Goal: Task Accomplishment & Management: Complete application form

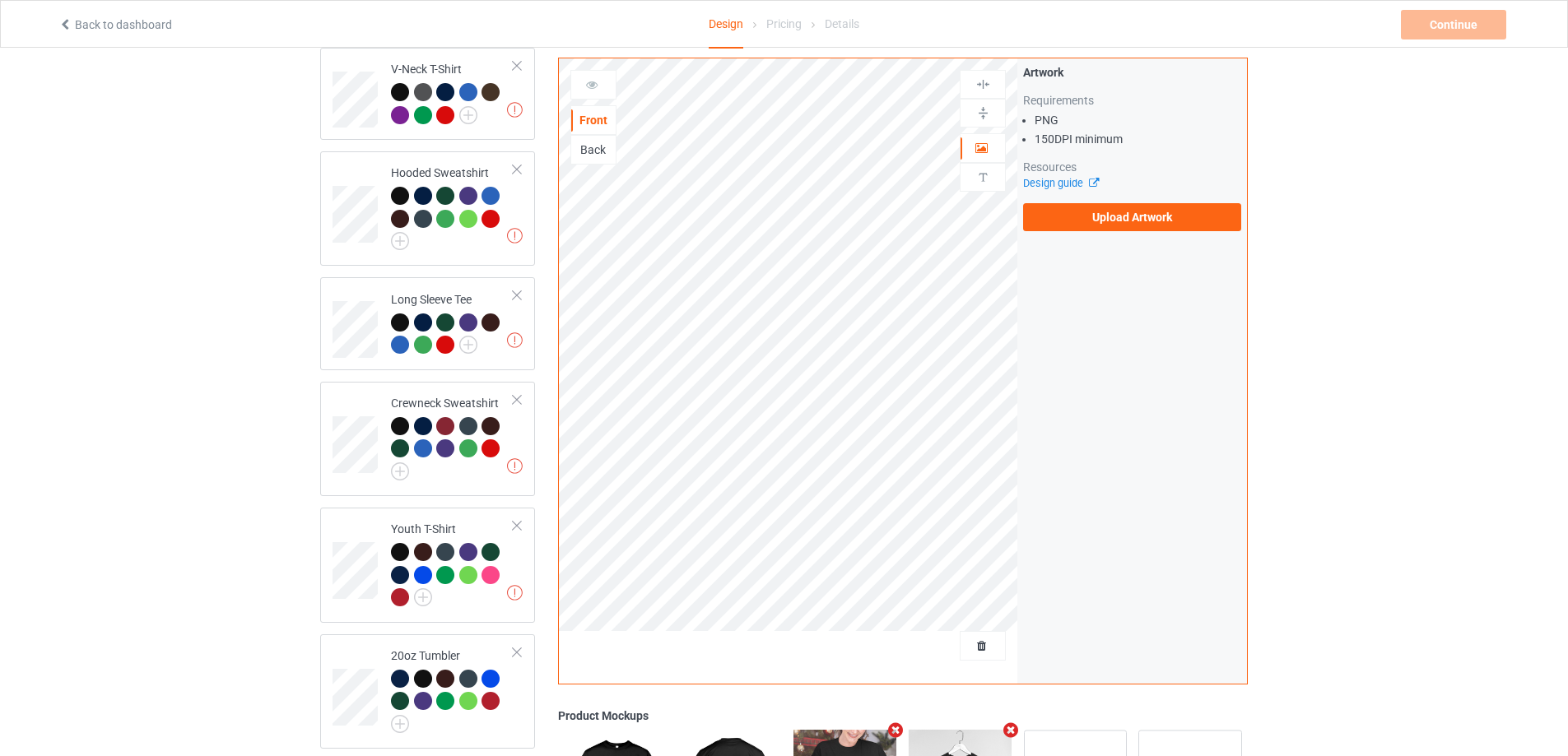
scroll to position [736, 0]
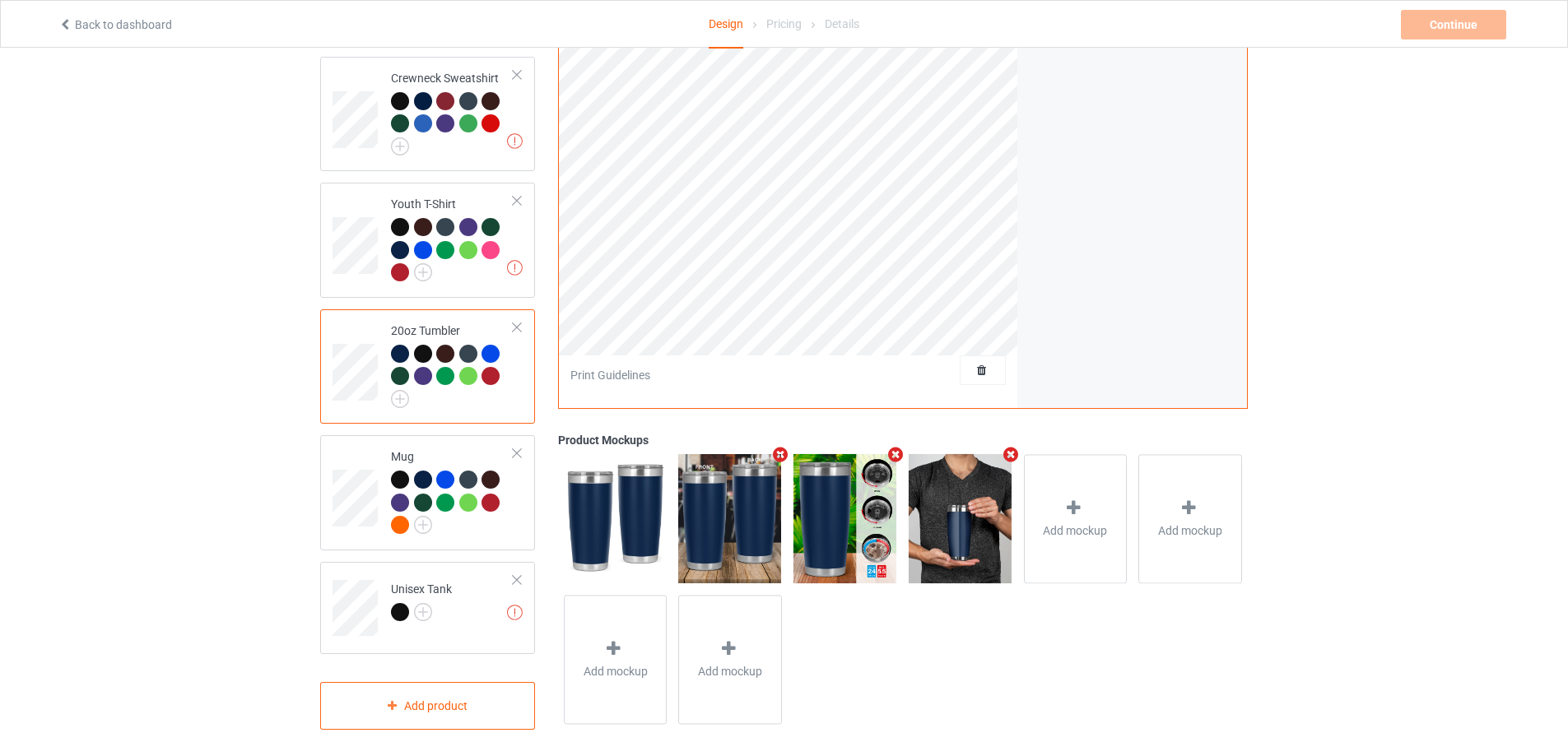
scroll to position [571, 0]
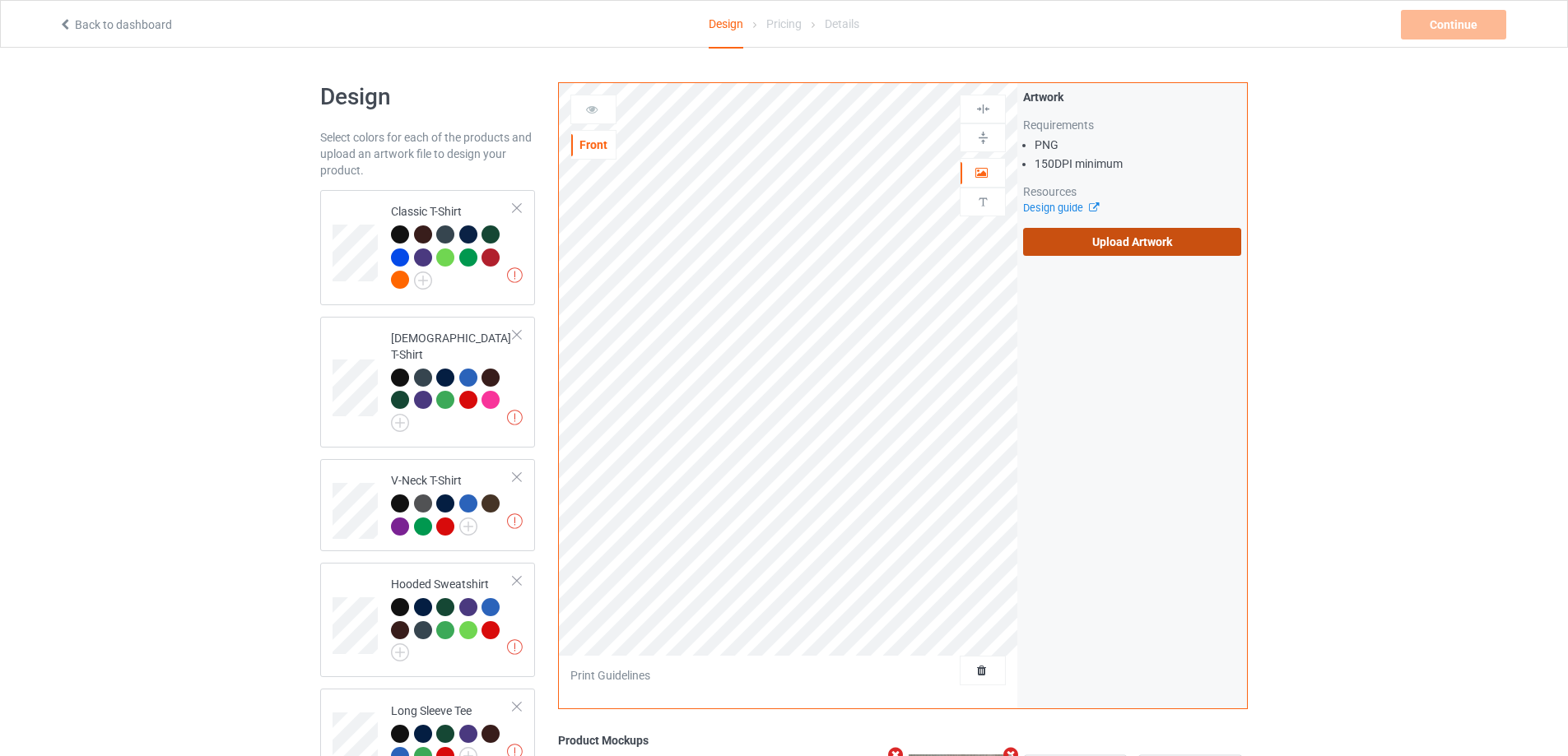
click at [1152, 248] on label "Upload Artwork" at bounding box center [1132, 242] width 218 height 28
click at [0, 0] on input "Upload Artwork" at bounding box center [0, 0] width 0 height 0
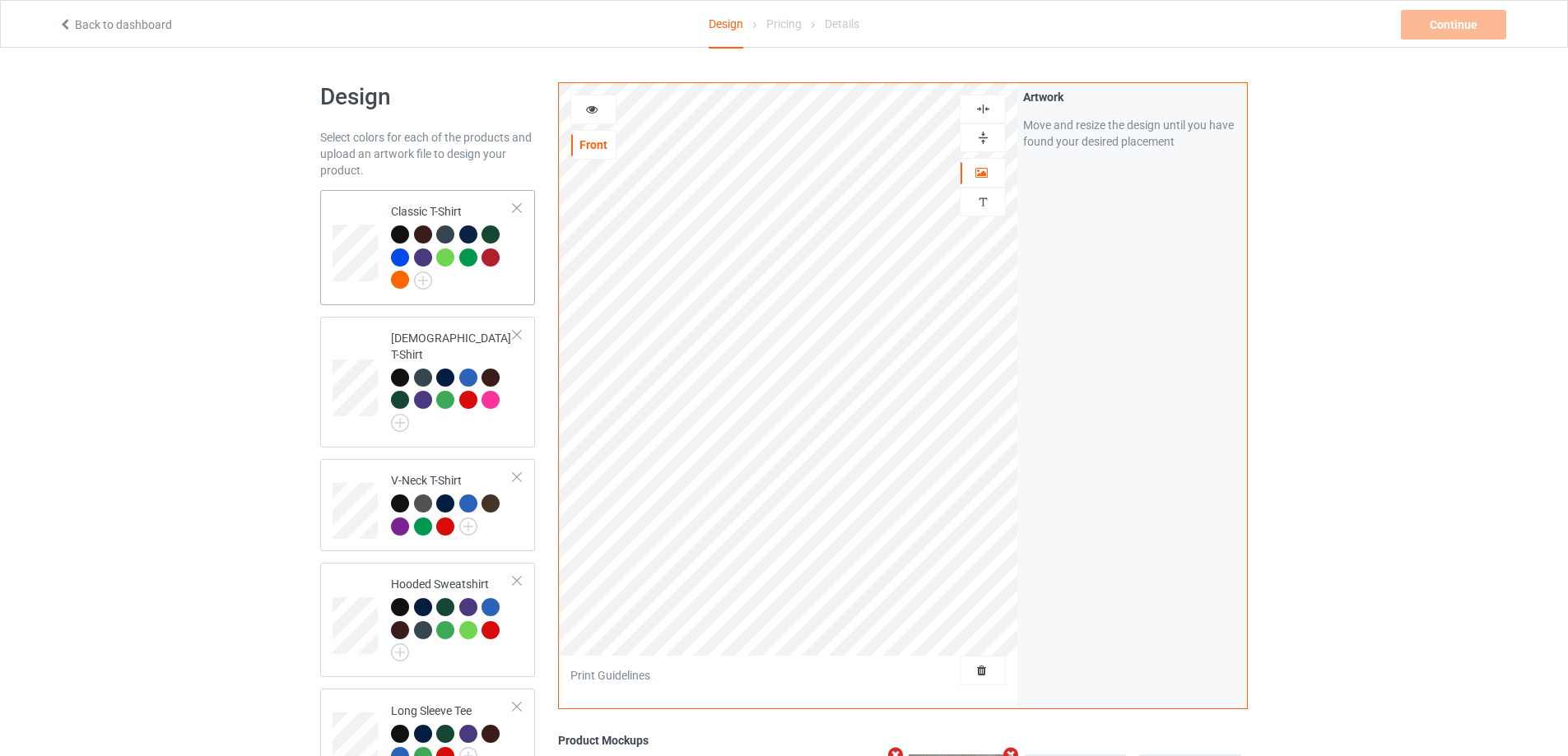
click at [354, 287] on td at bounding box center [357, 248] width 49 height 102
click at [986, 106] on img at bounding box center [983, 109] width 15 height 15
drag, startPoint x: 977, startPoint y: 110, endPoint x: 960, endPoint y: 125, distance: 22.7
click at [976, 110] on img at bounding box center [983, 109] width 15 height 15
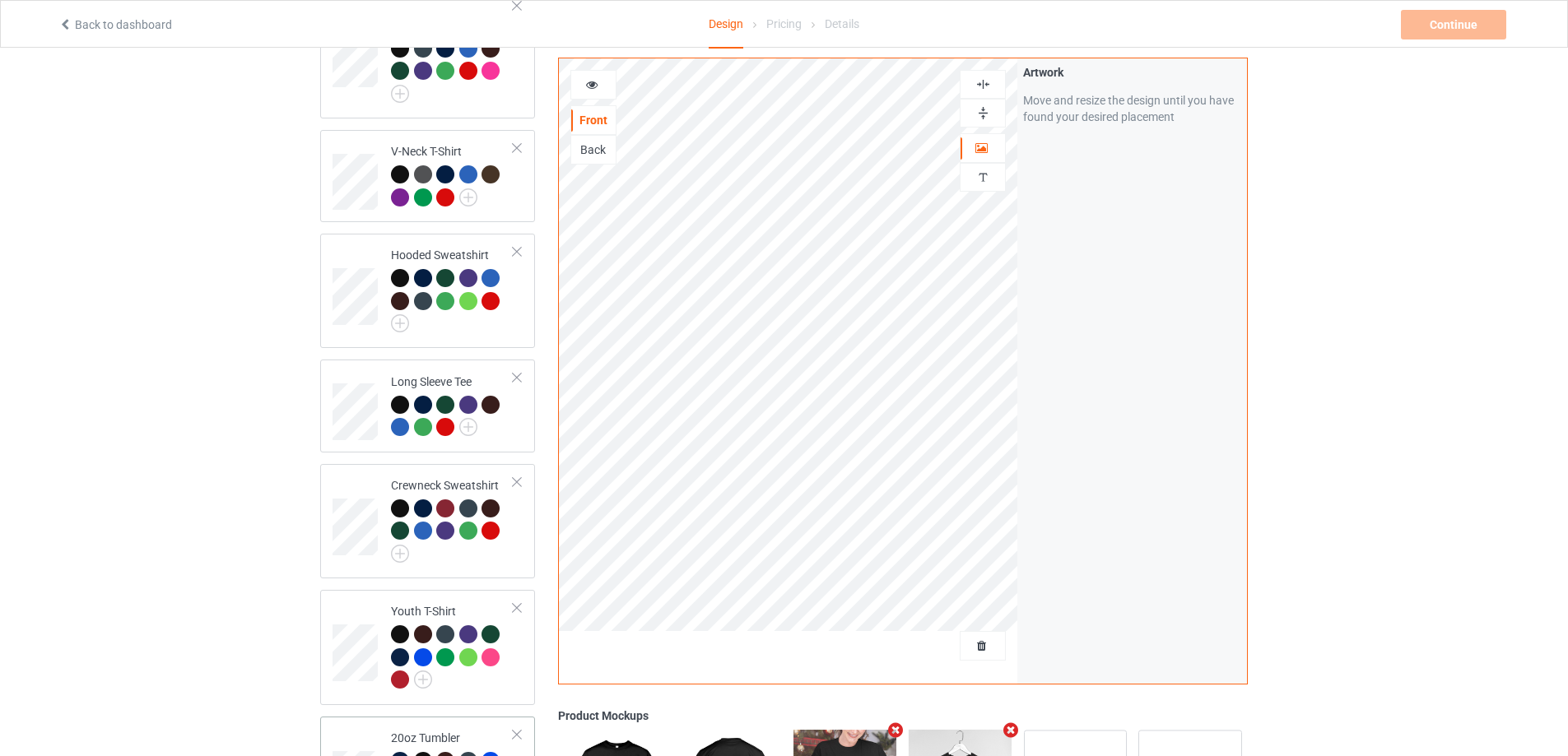
scroll to position [658, 0]
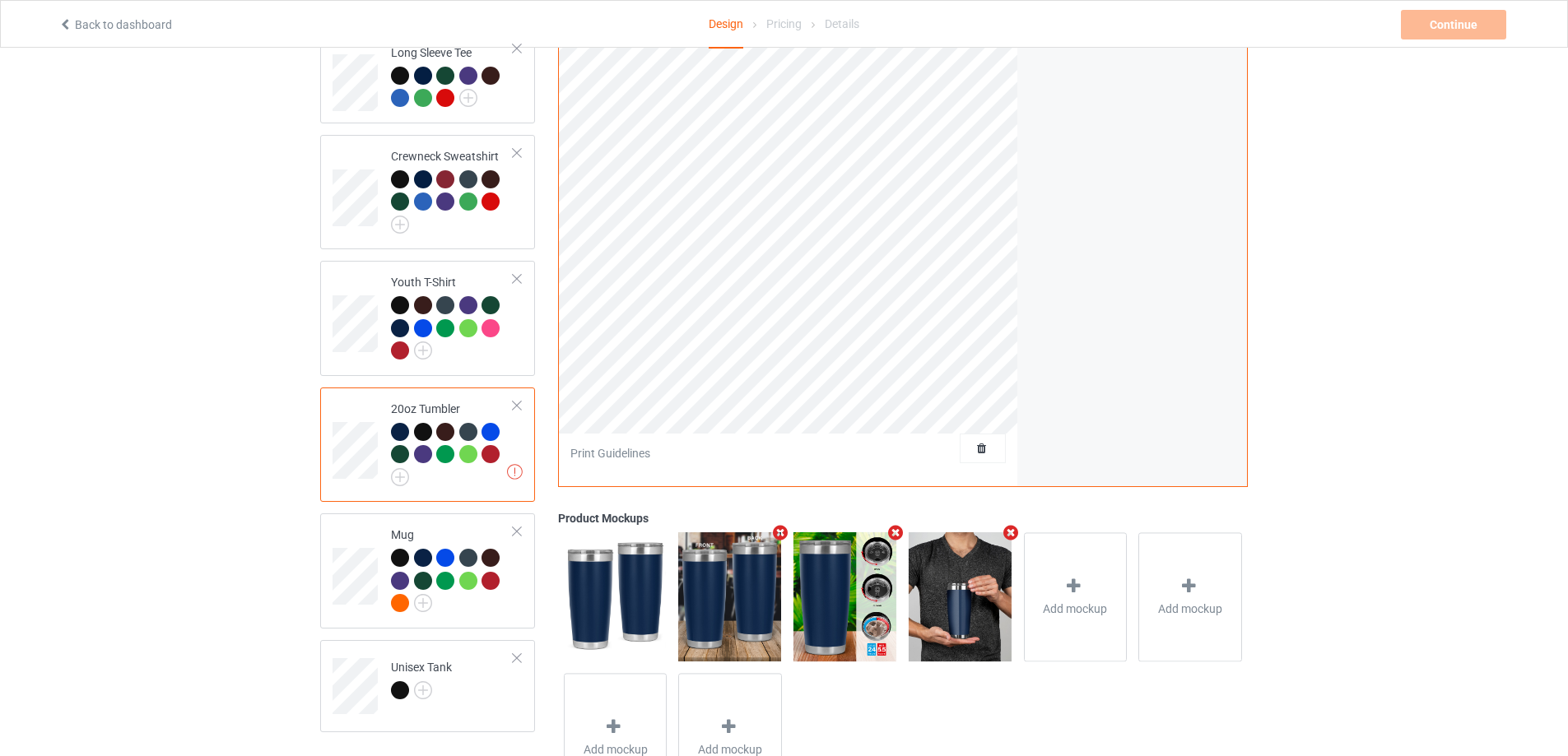
scroll to position [411, 0]
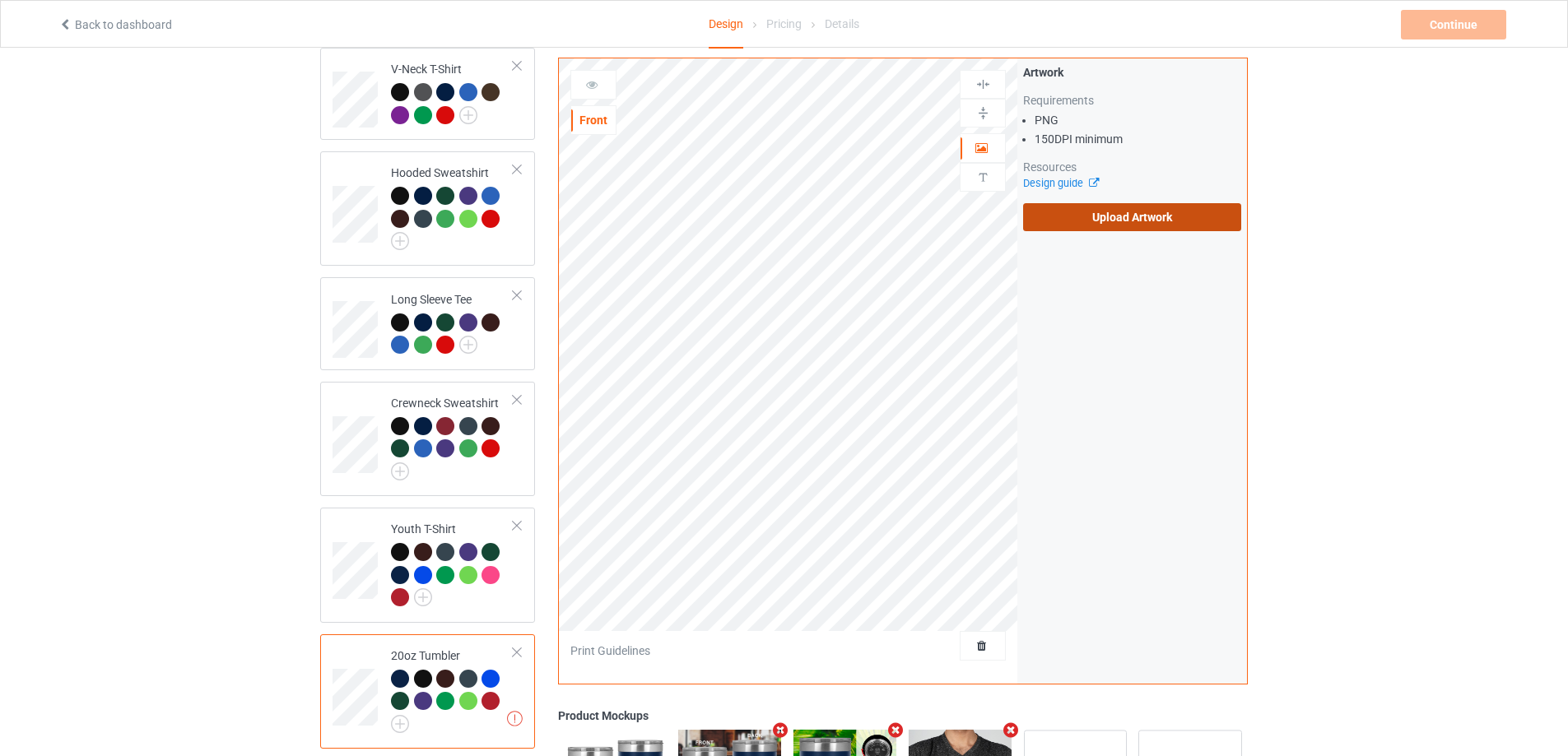
click at [1088, 215] on label "Upload Artwork" at bounding box center [1132, 217] width 218 height 28
click at [0, 0] on input "Upload Artwork" at bounding box center [0, 0] width 0 height 0
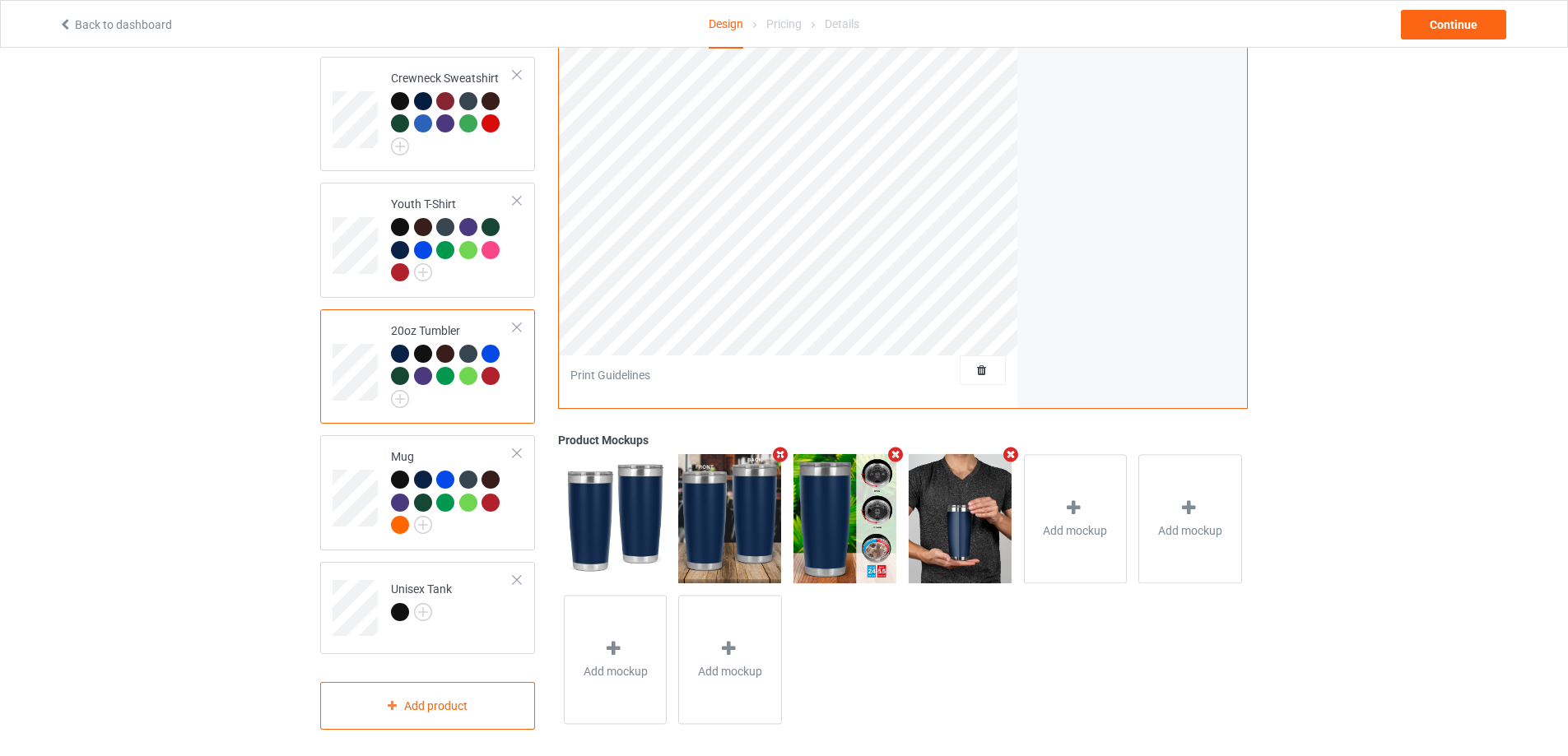
scroll to position [325, 0]
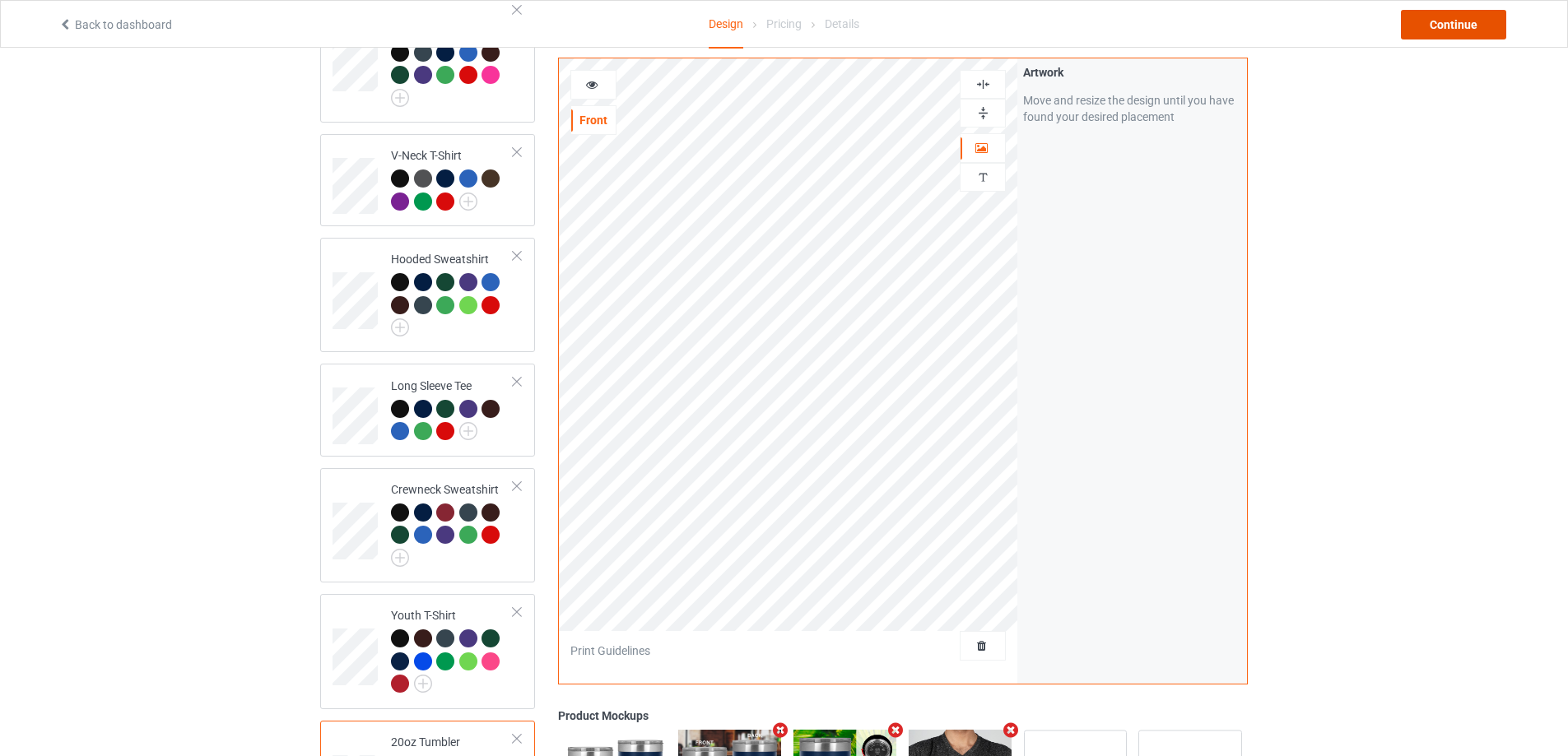
click at [1433, 28] on div "Continue" at bounding box center [1453, 25] width 106 height 30
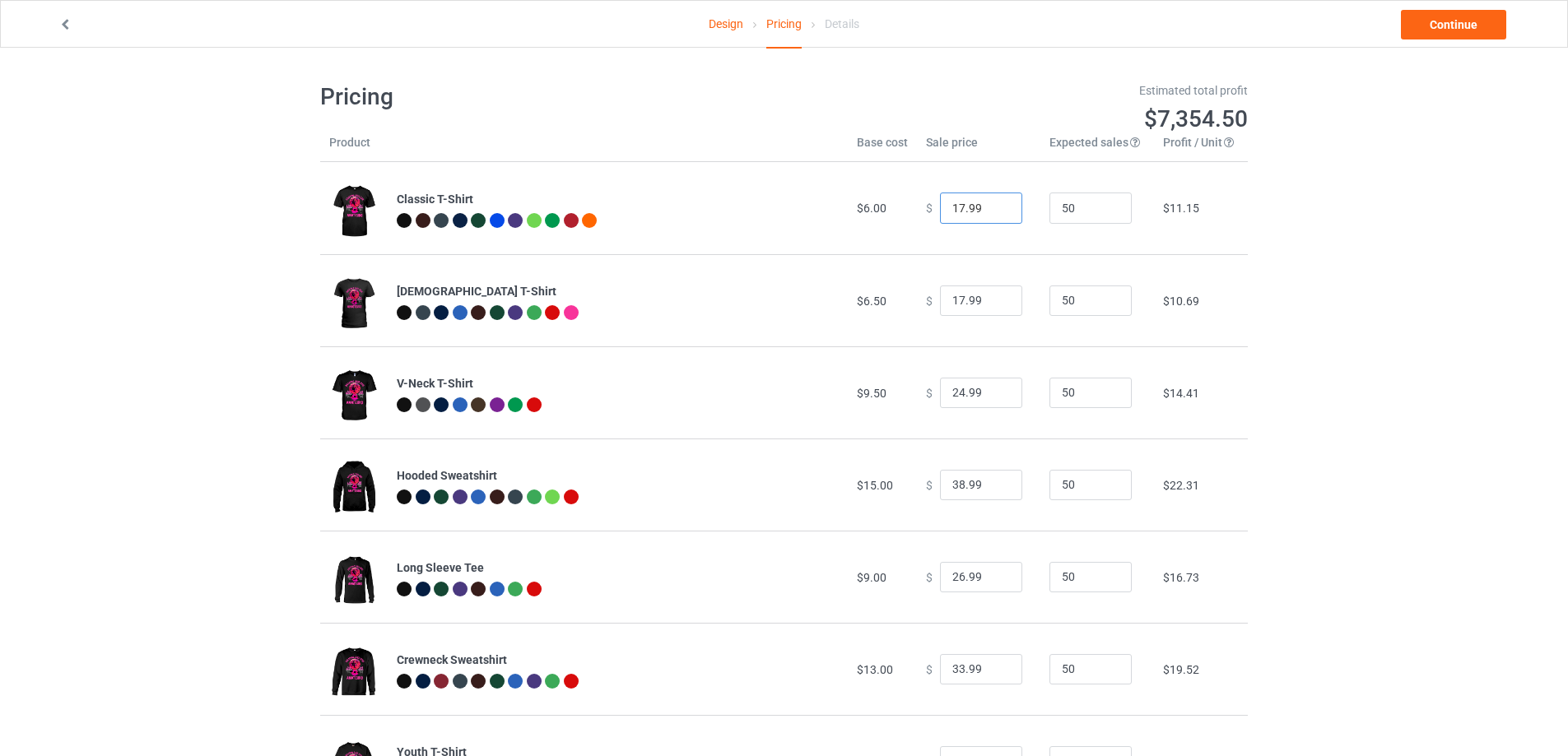
click at [951, 206] on input "17.99" at bounding box center [980, 208] width 83 height 32
type input "19.99"
click at [951, 301] on input "17.99" at bounding box center [980, 301] width 83 height 32
type input "17.99"
click at [951, 207] on input "19.99" at bounding box center [980, 208] width 83 height 32
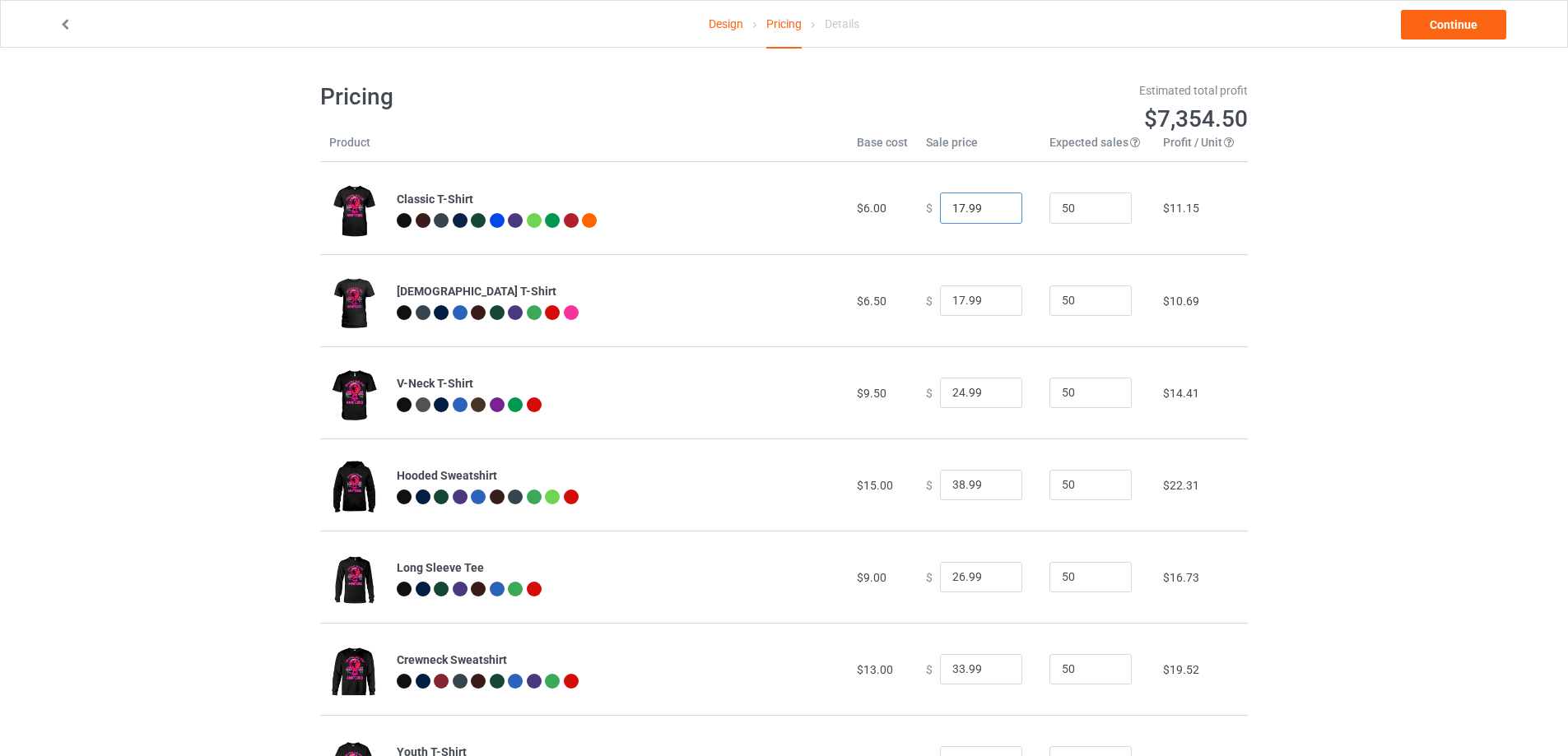
scroll to position [363, 0]
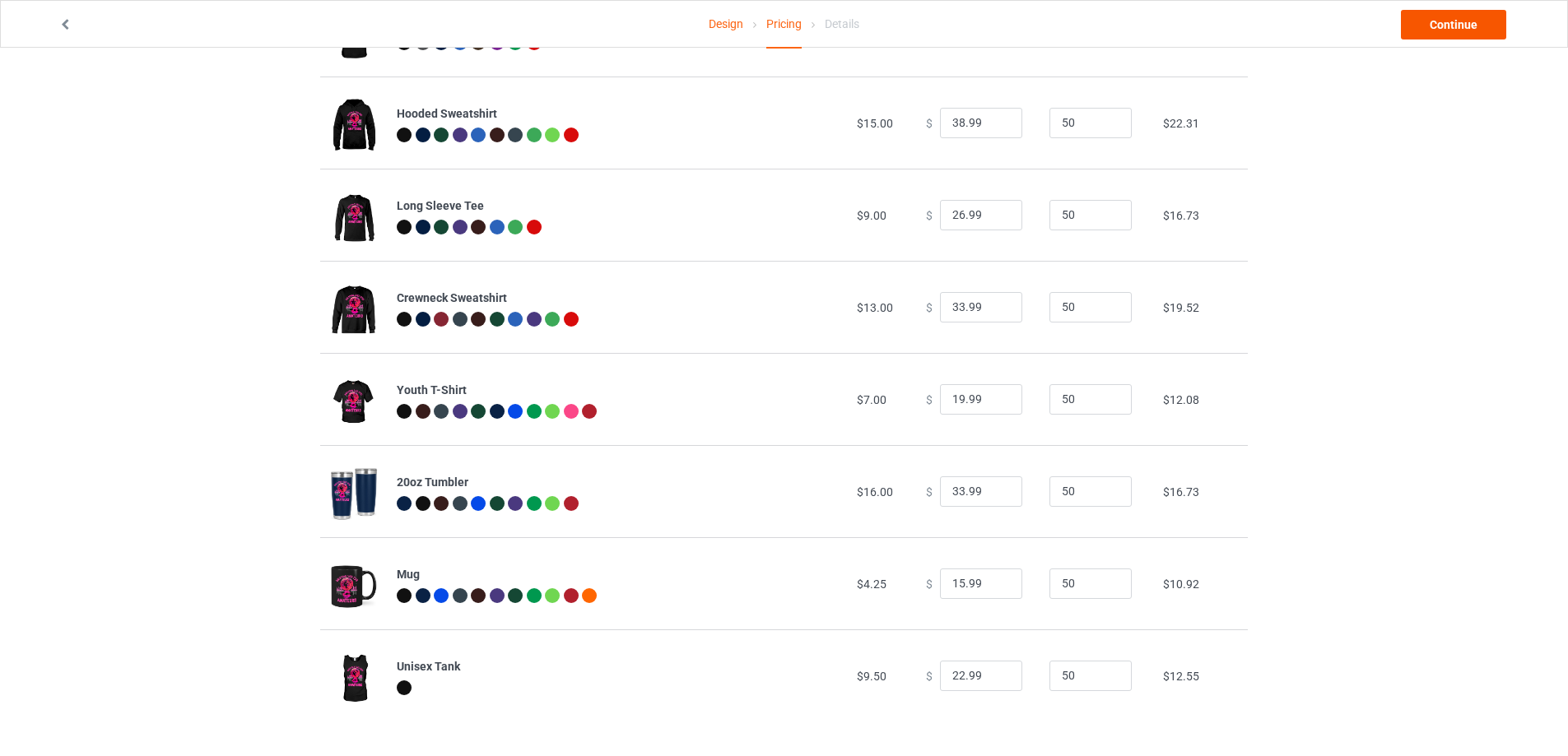
type input "17.99"
click at [1466, 26] on link "Continue" at bounding box center [1453, 25] width 106 height 30
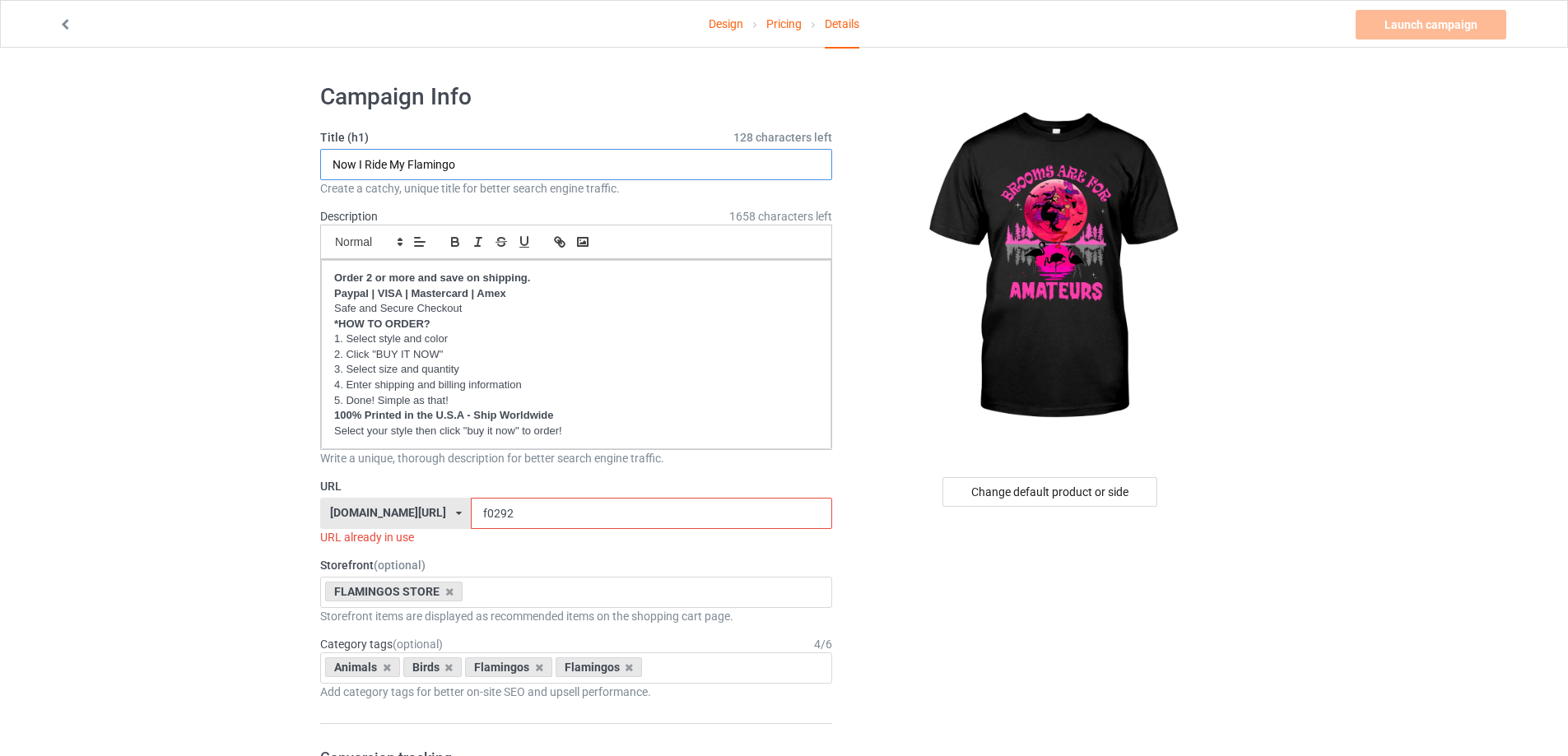
drag, startPoint x: 342, startPoint y: 173, endPoint x: 292, endPoint y: 178, distance: 50.2
type input "Brooms Are For Amateurs"
click at [513, 513] on input "f0292" at bounding box center [651, 513] width 360 height 32
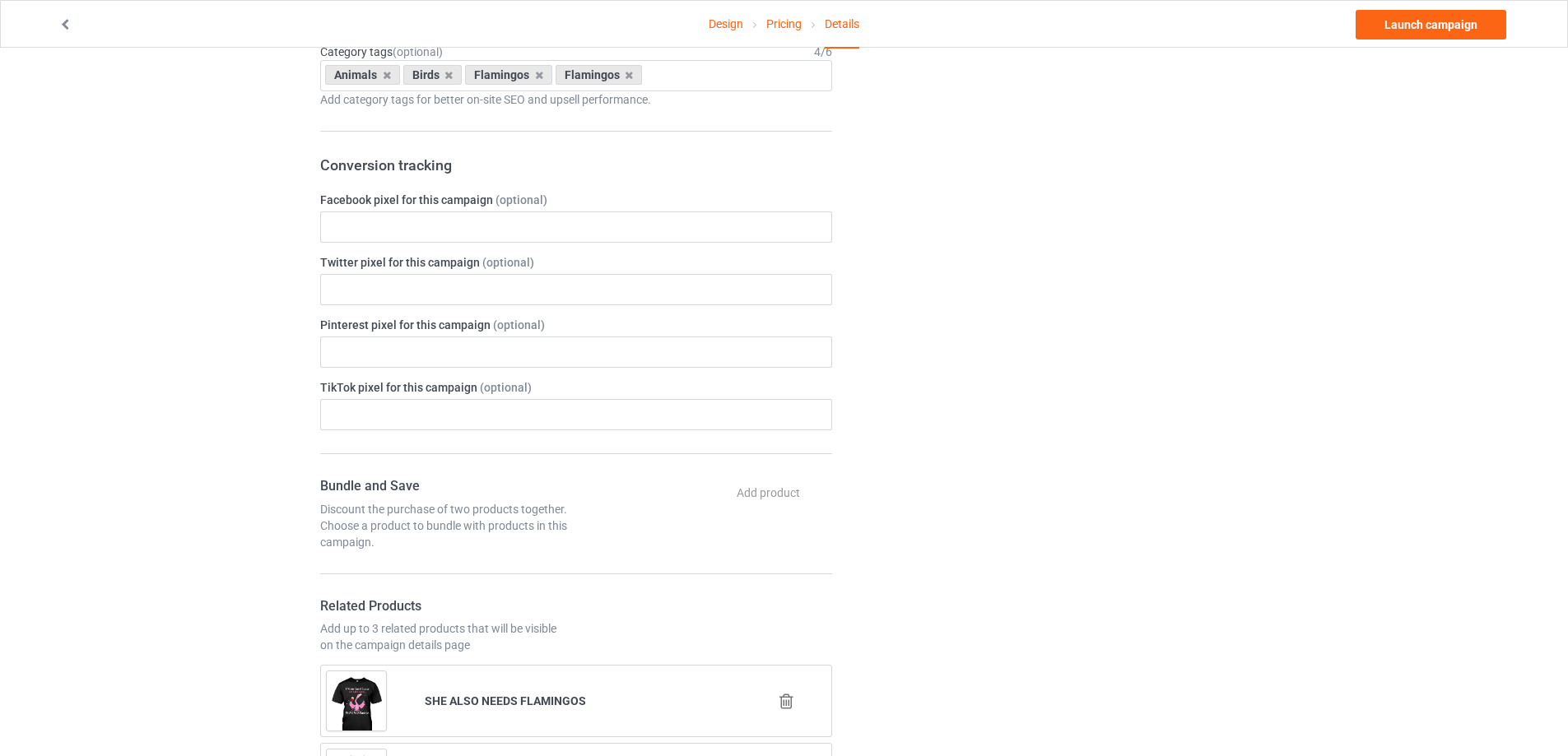
scroll to position [905, 0]
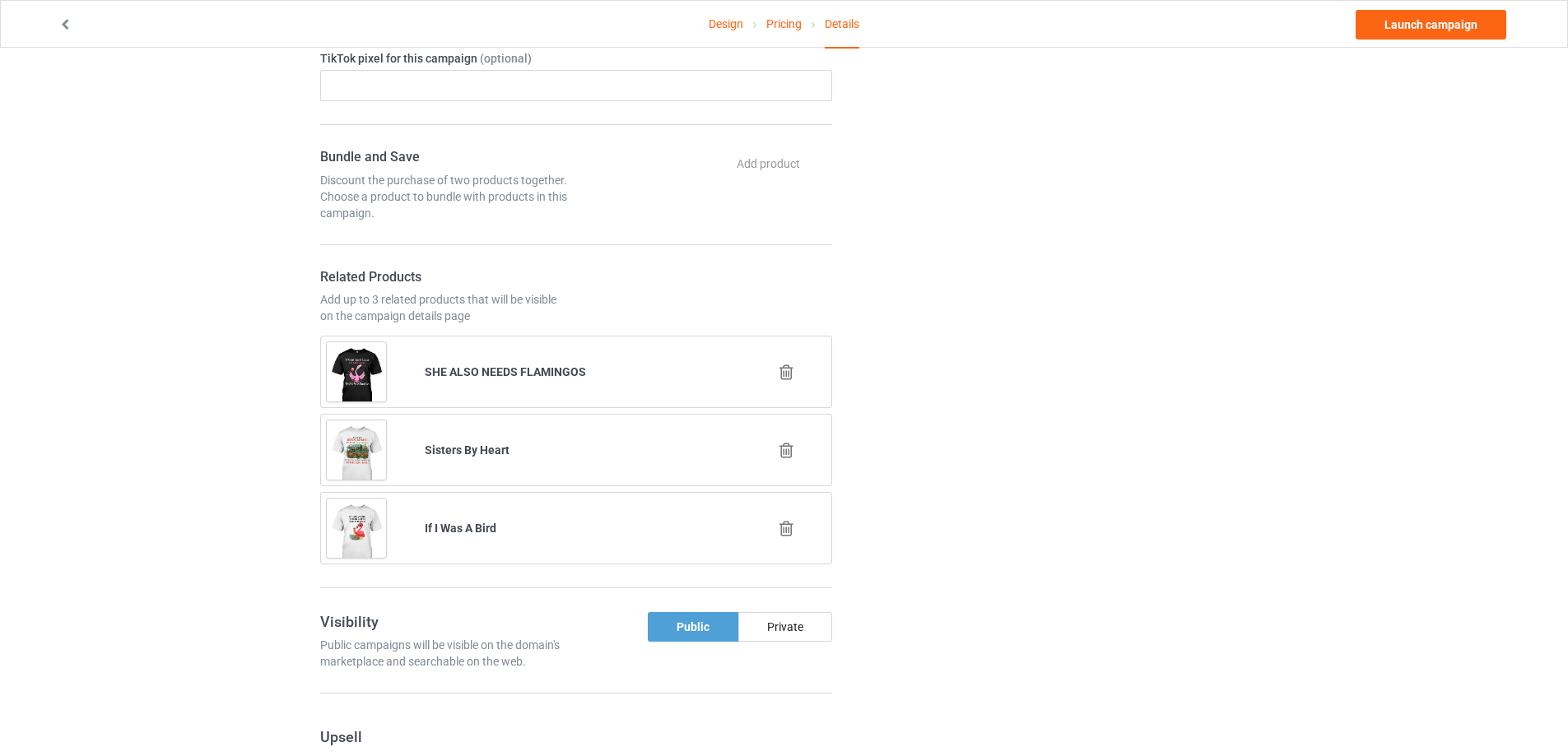
type input "f0297"
click at [790, 370] on icon at bounding box center [786, 372] width 20 height 17
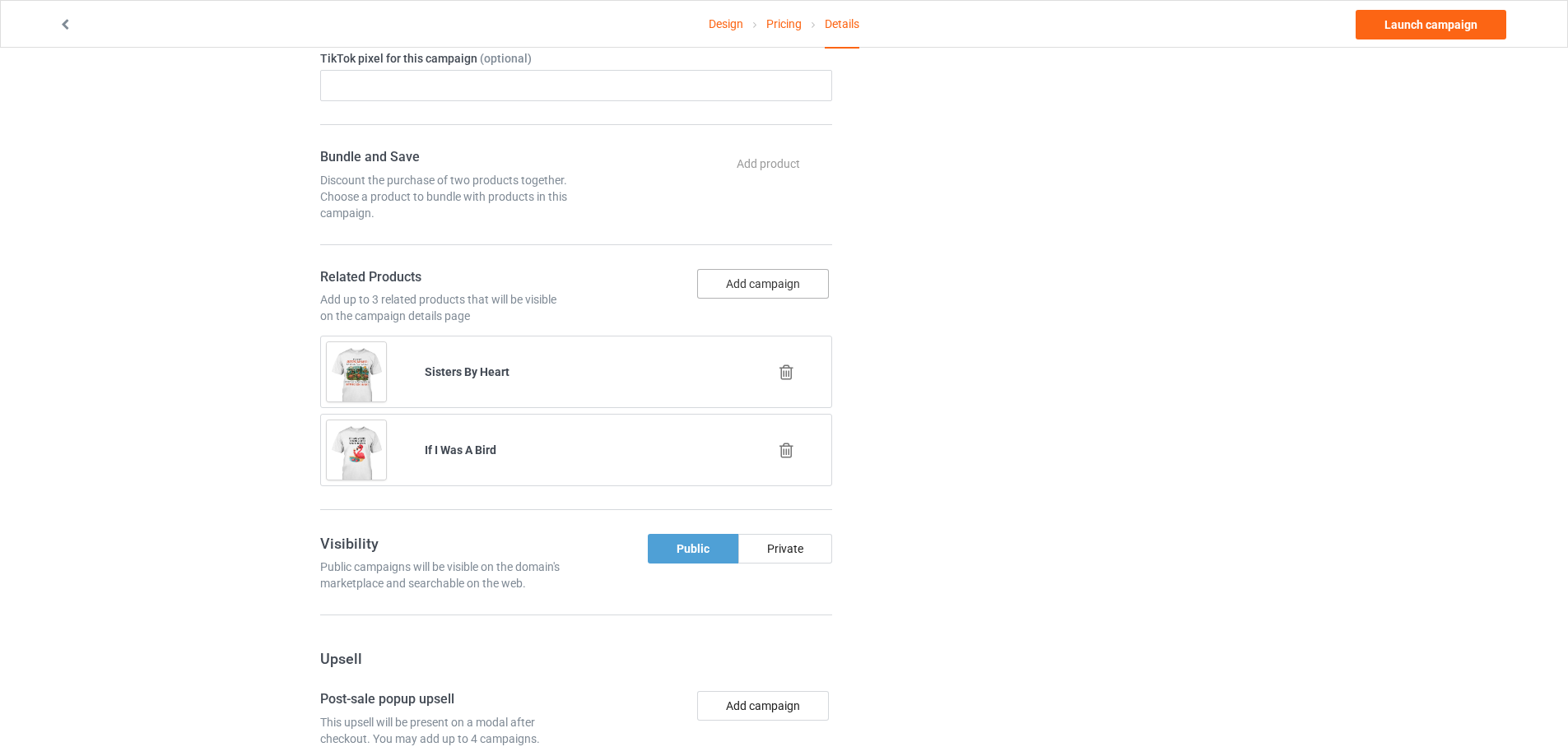
click at [755, 278] on button "Add campaign" at bounding box center [762, 284] width 132 height 30
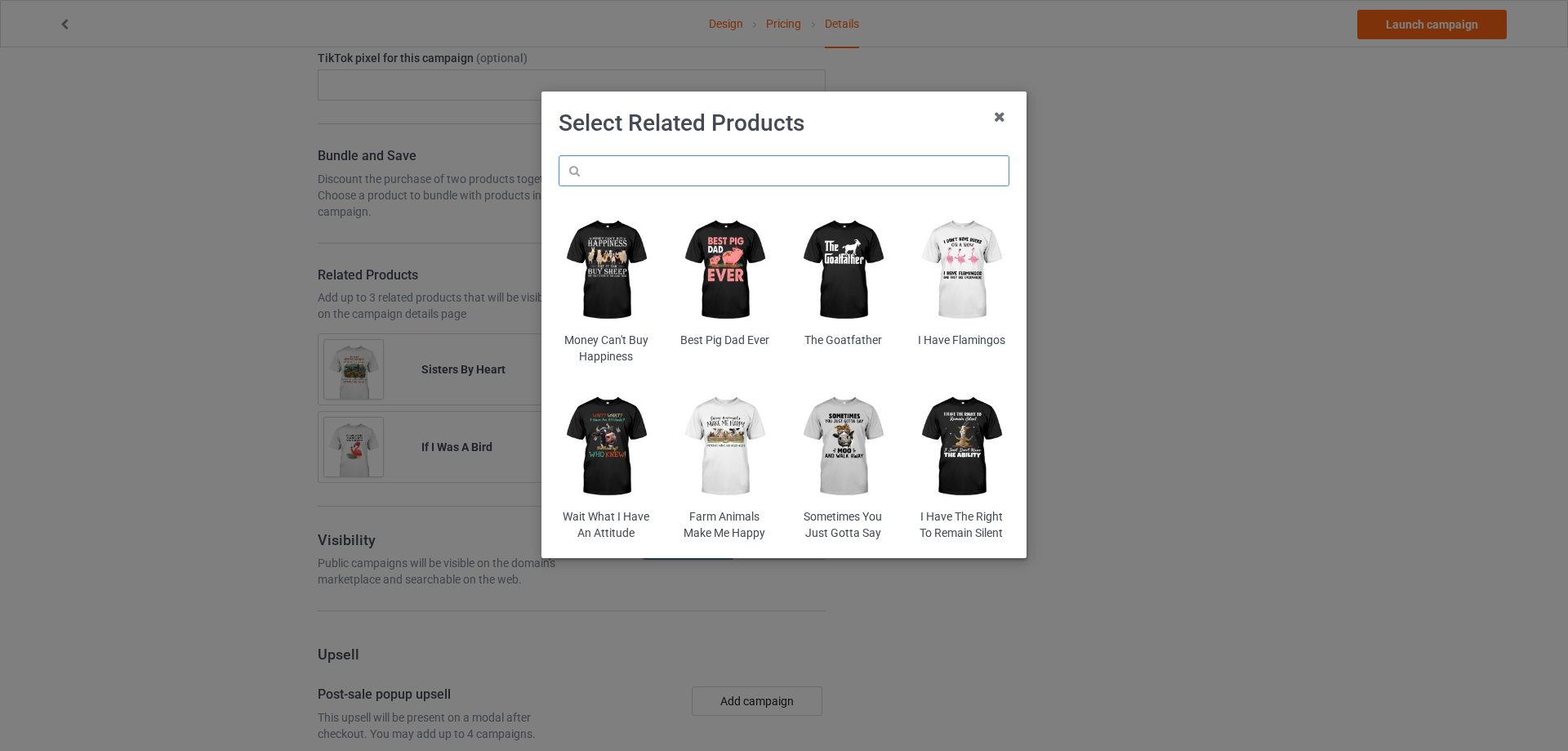
click at [647, 173] on input "text" at bounding box center [784, 171] width 451 height 31
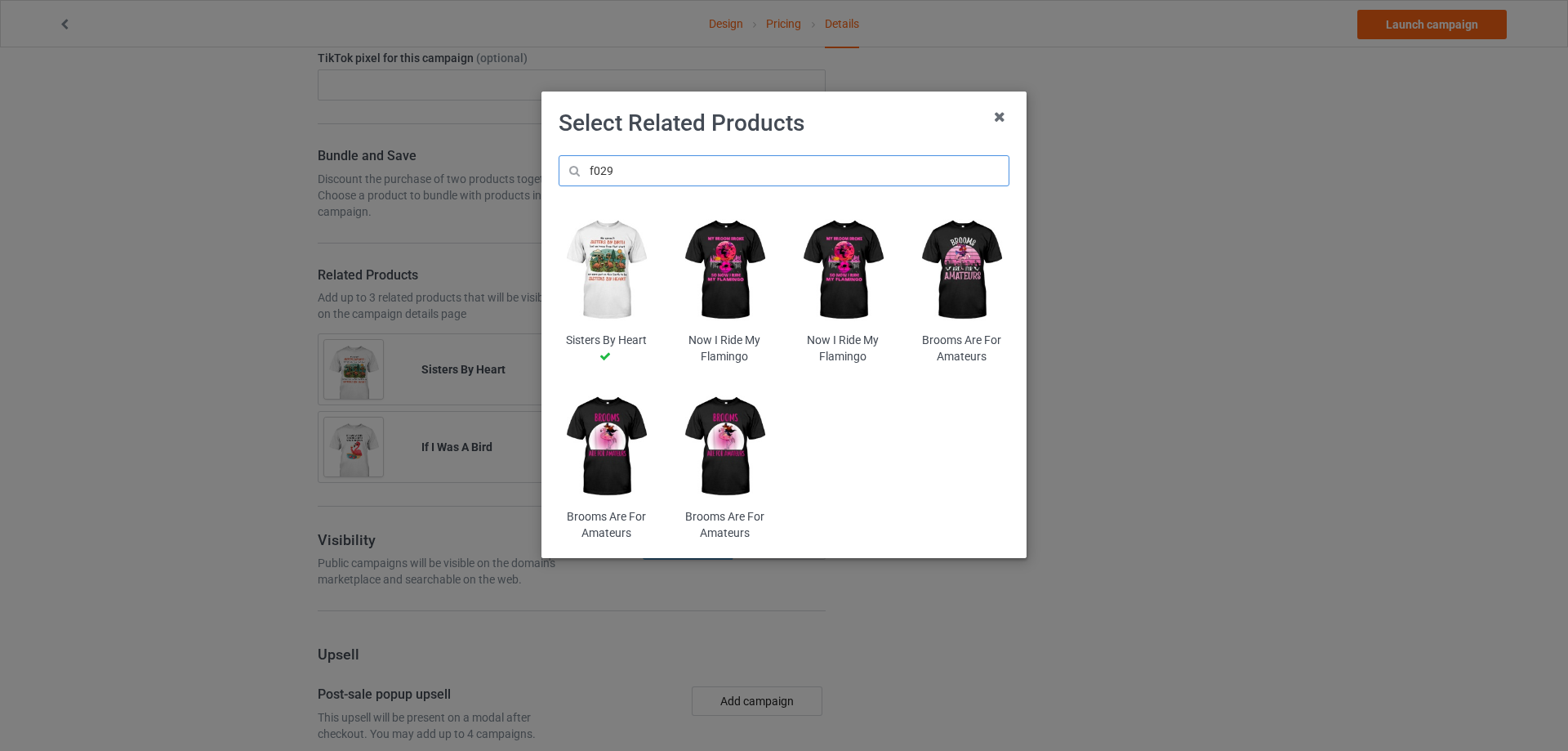
type input "f029"
click at [732, 279] on img at bounding box center [724, 270] width 96 height 119
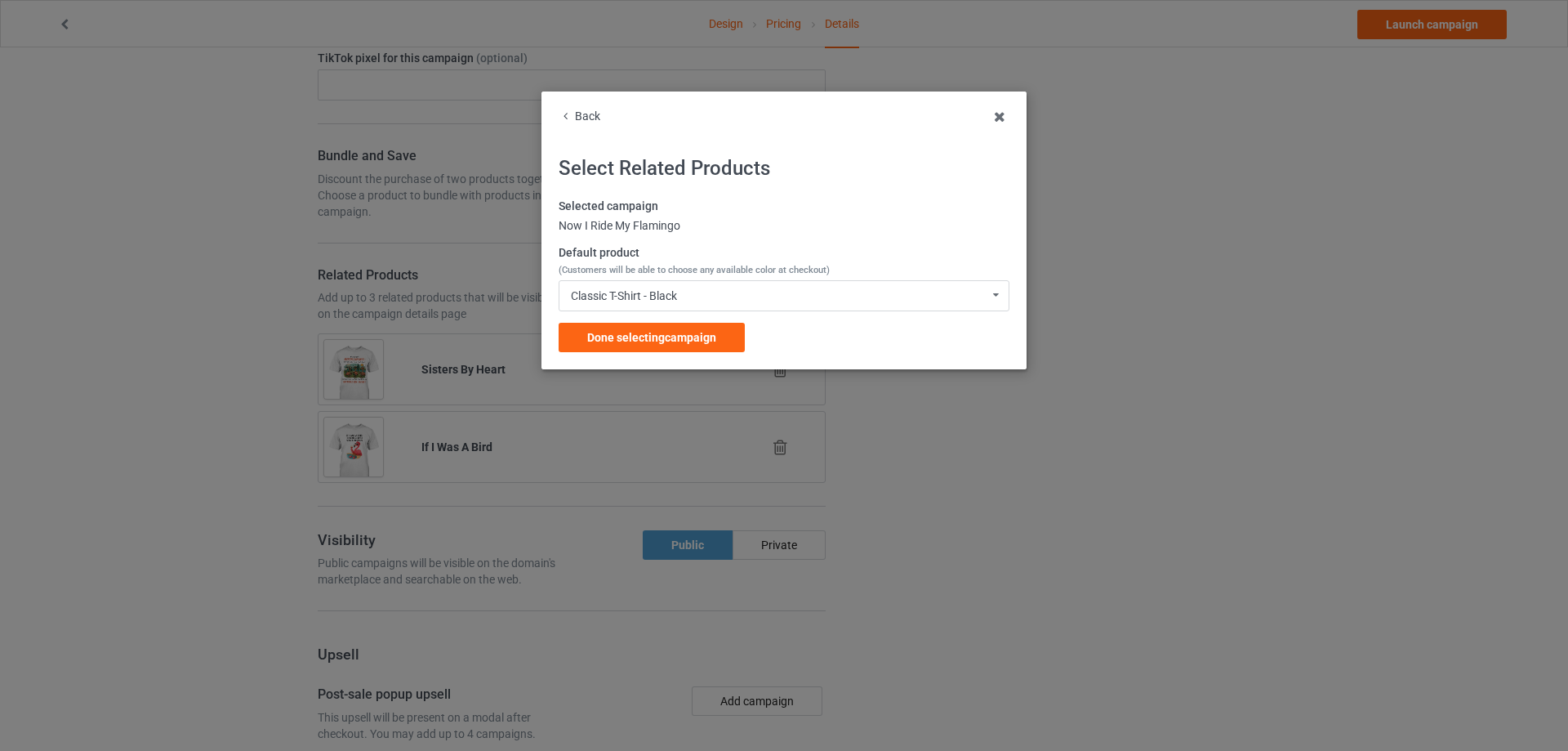
click at [667, 337] on span "Done selecting campaign" at bounding box center [652, 337] width 129 height 13
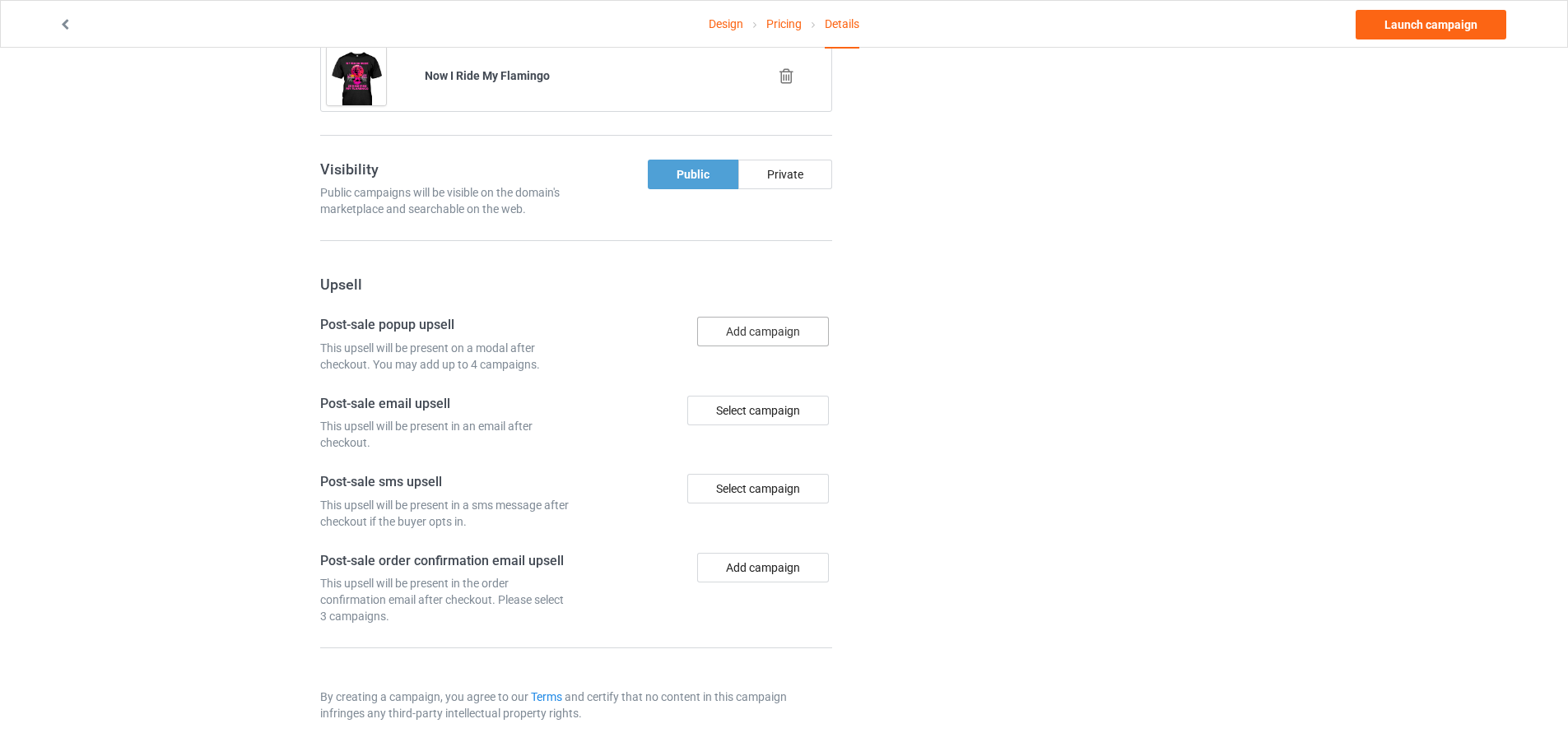
scroll to position [1028, 0]
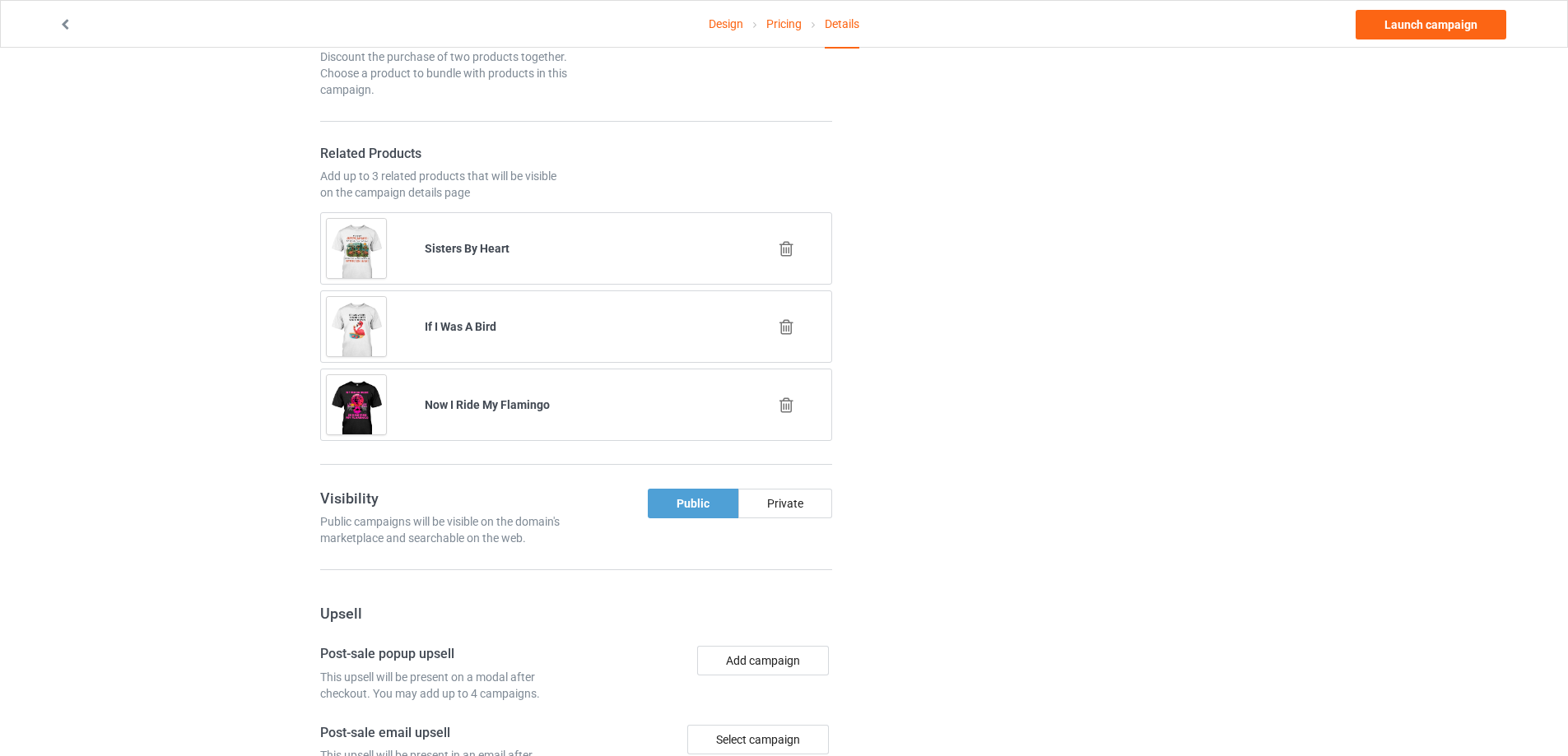
click at [781, 324] on icon at bounding box center [786, 327] width 20 height 17
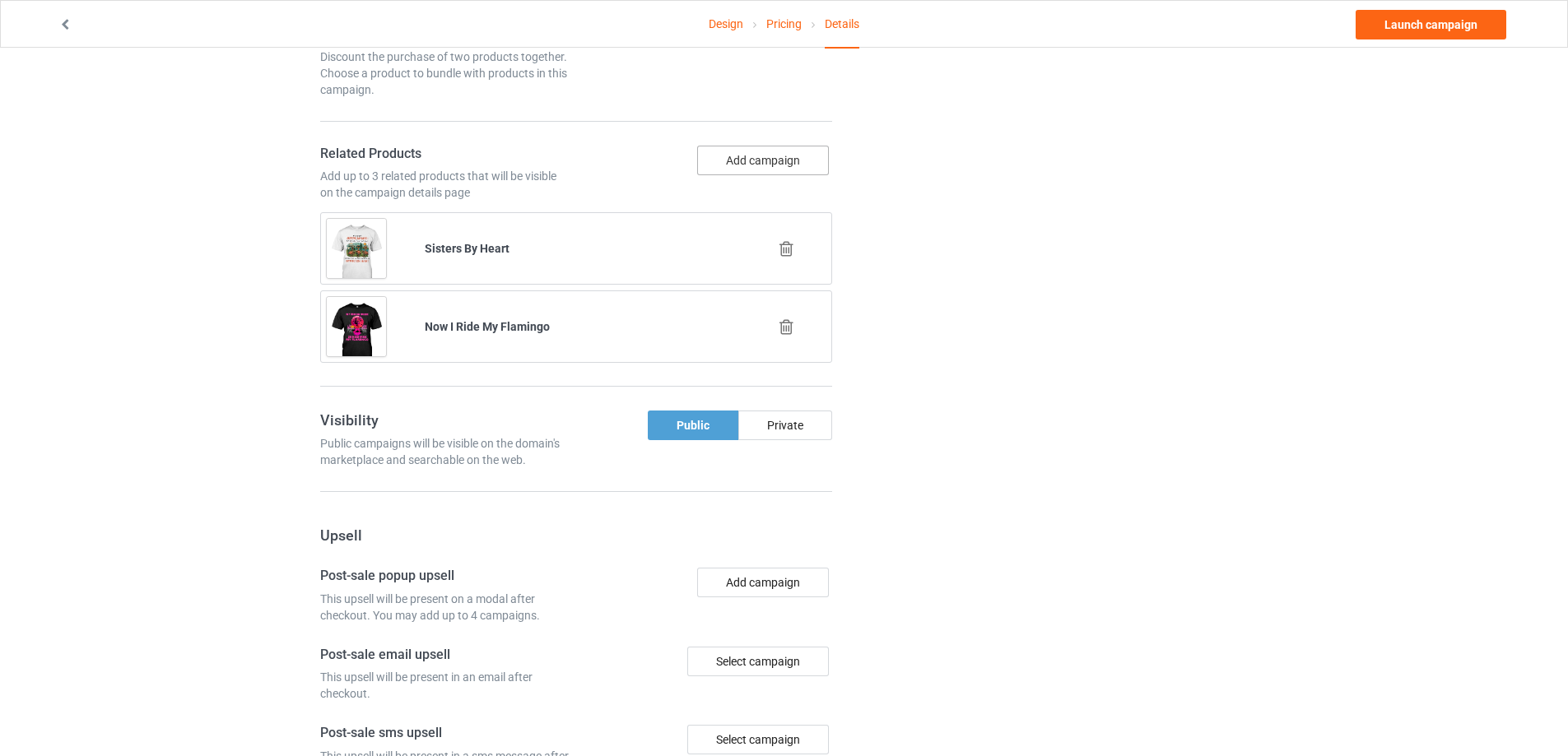
click at [763, 159] on button "Add campaign" at bounding box center [762, 160] width 132 height 30
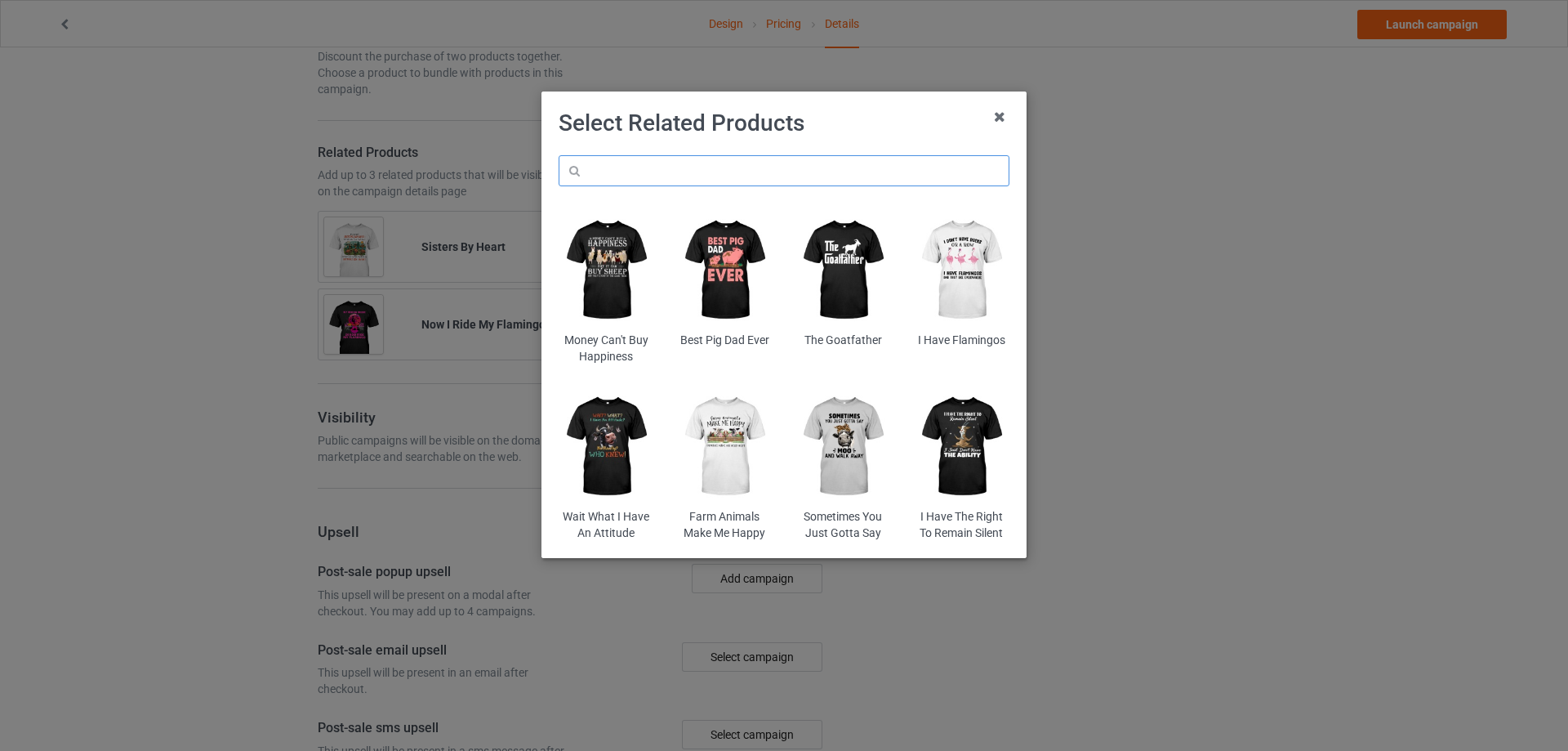
click at [690, 179] on input "text" at bounding box center [784, 171] width 451 height 31
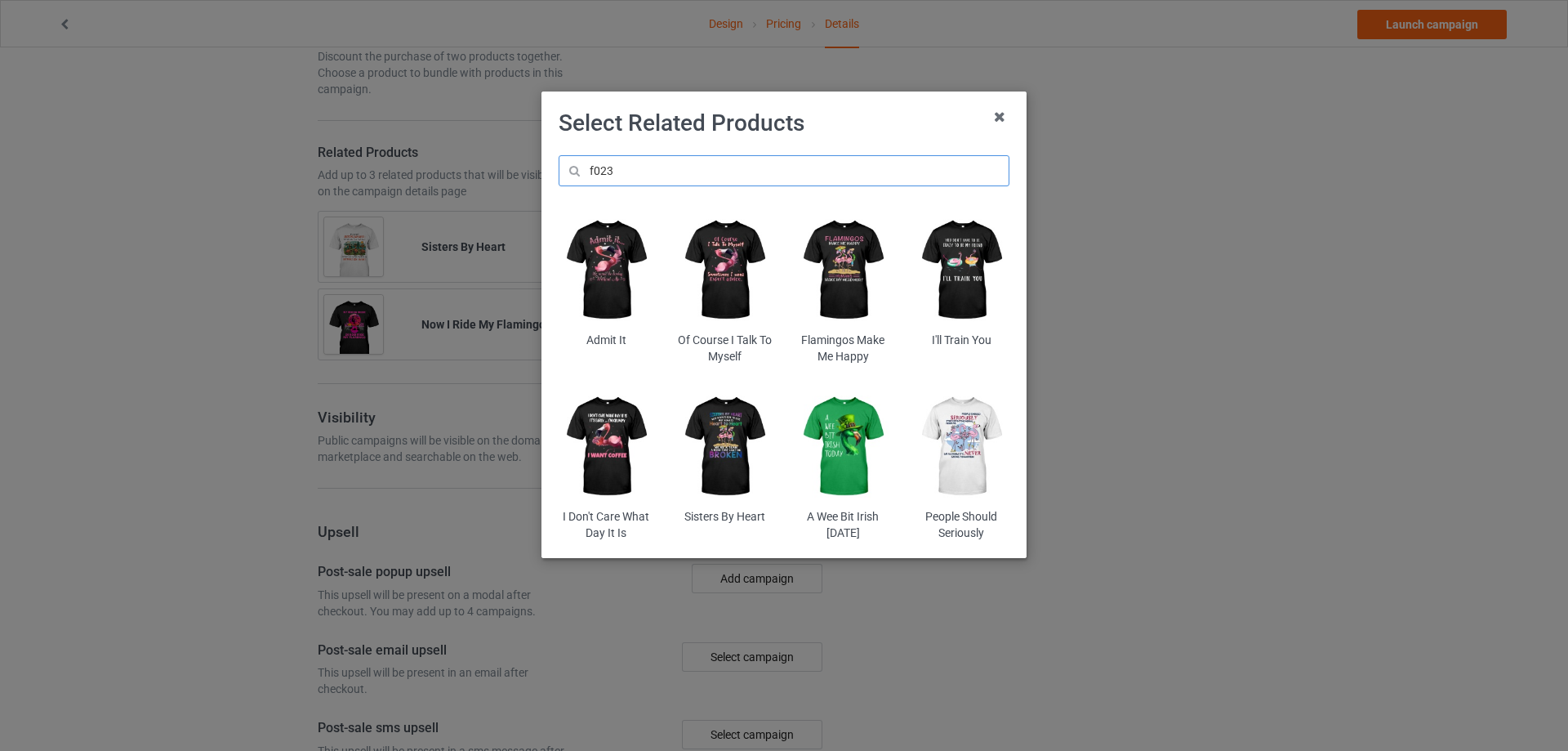
type input "f023"
click at [613, 260] on img at bounding box center [606, 270] width 96 height 119
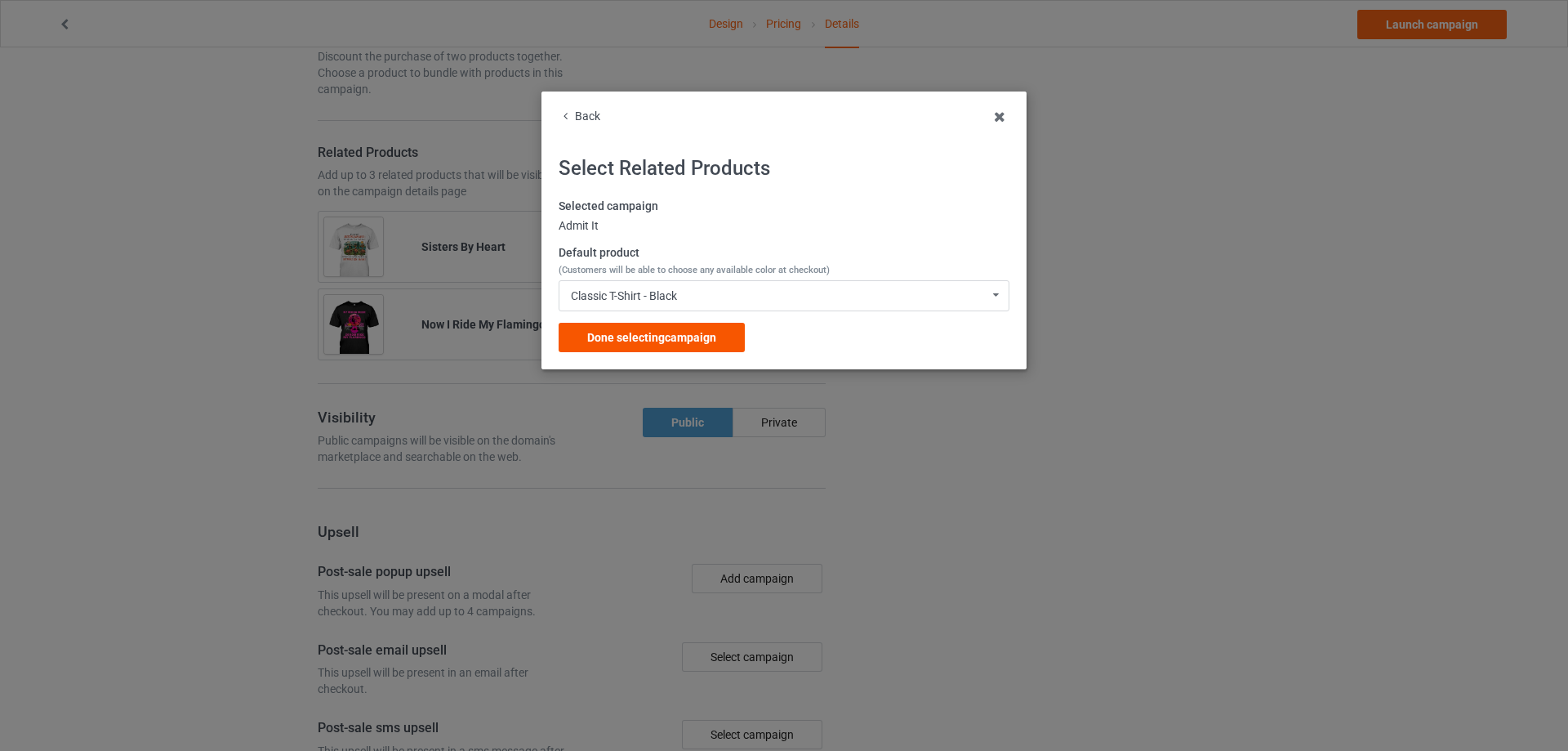
click at [622, 332] on span "Done selecting campaign" at bounding box center [652, 337] width 129 height 13
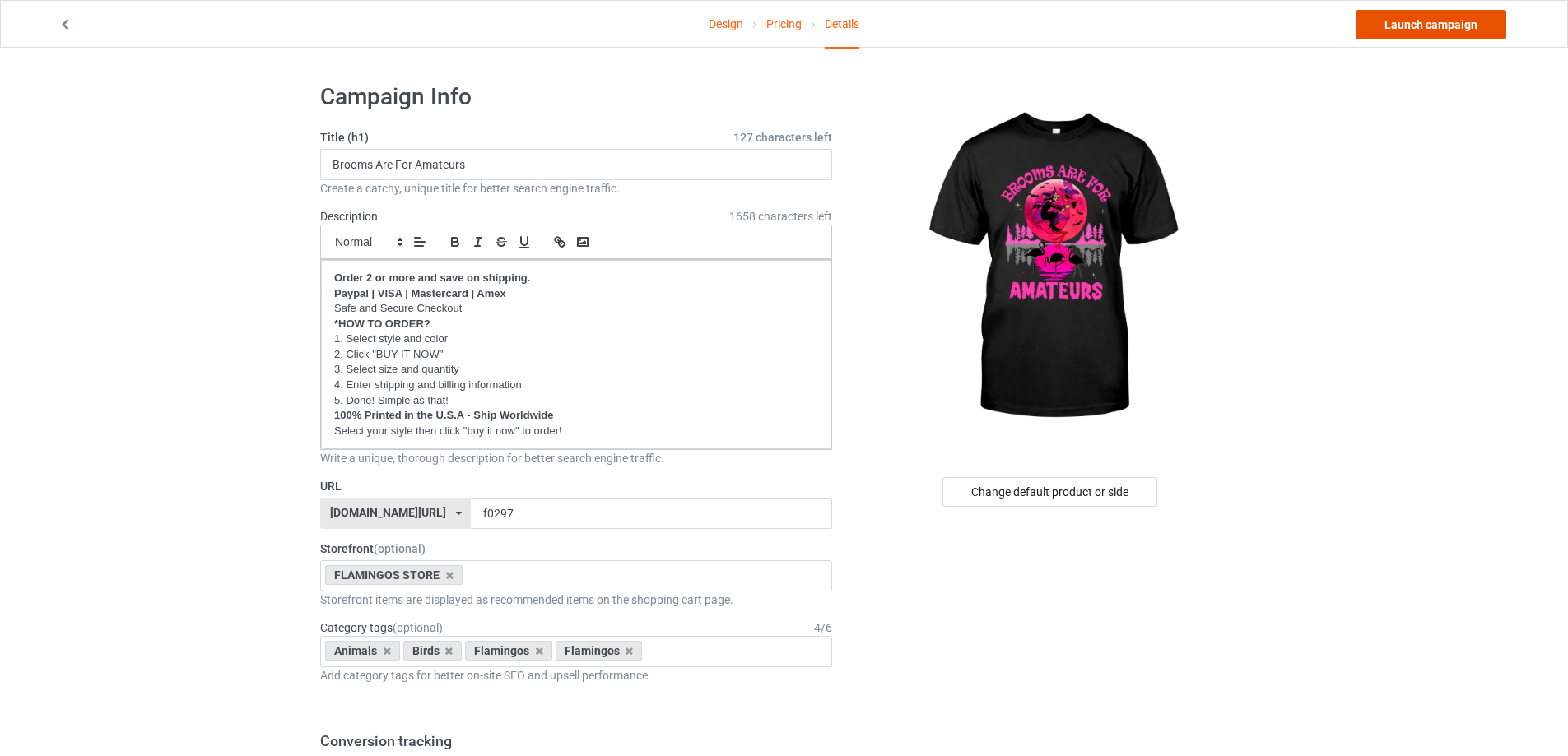
click at [1452, 22] on link "Launch campaign" at bounding box center [1430, 25] width 151 height 30
